Goal: Navigation & Orientation: Find specific page/section

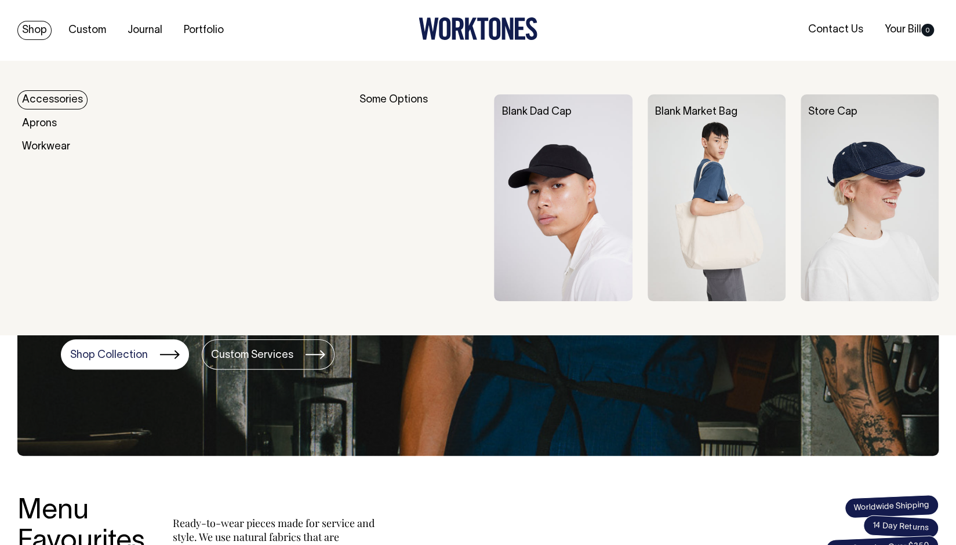
click at [53, 98] on link "Accessories" at bounding box center [52, 99] width 70 height 19
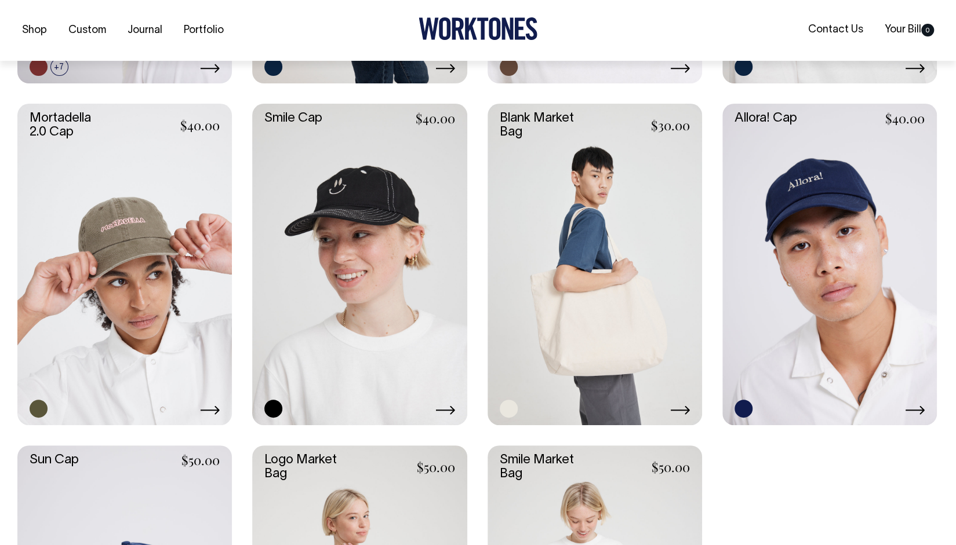
scroll to position [800, 0]
click at [148, 333] on link at bounding box center [124, 264] width 214 height 322
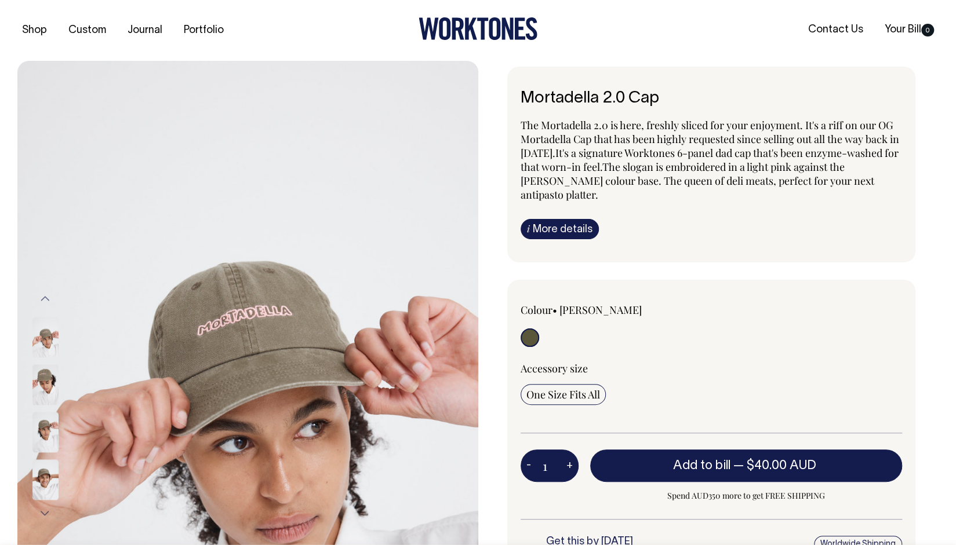
click at [43, 385] on img at bounding box center [45, 384] width 26 height 41
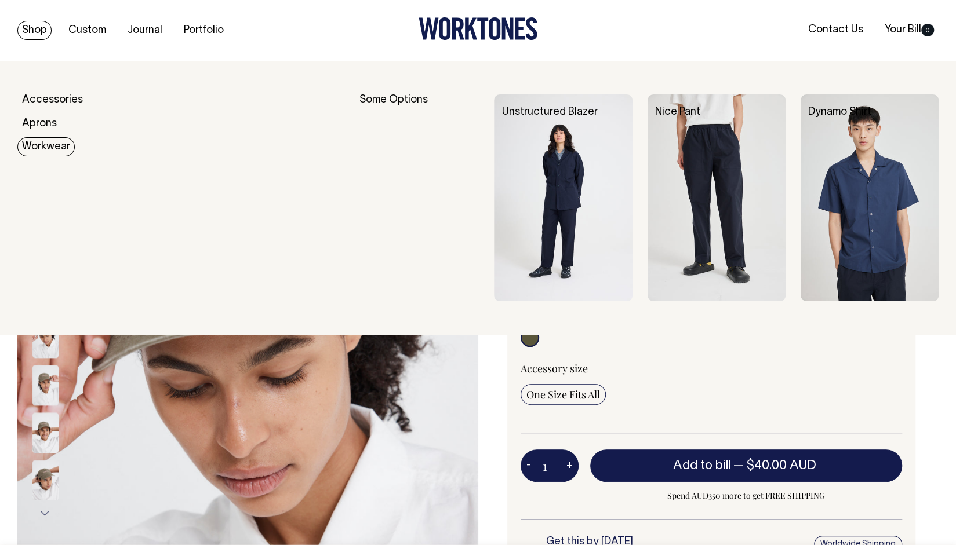
click at [44, 148] on link "Workwear" at bounding box center [45, 146] width 57 height 19
